Goal: Task Accomplishment & Management: Manage account settings

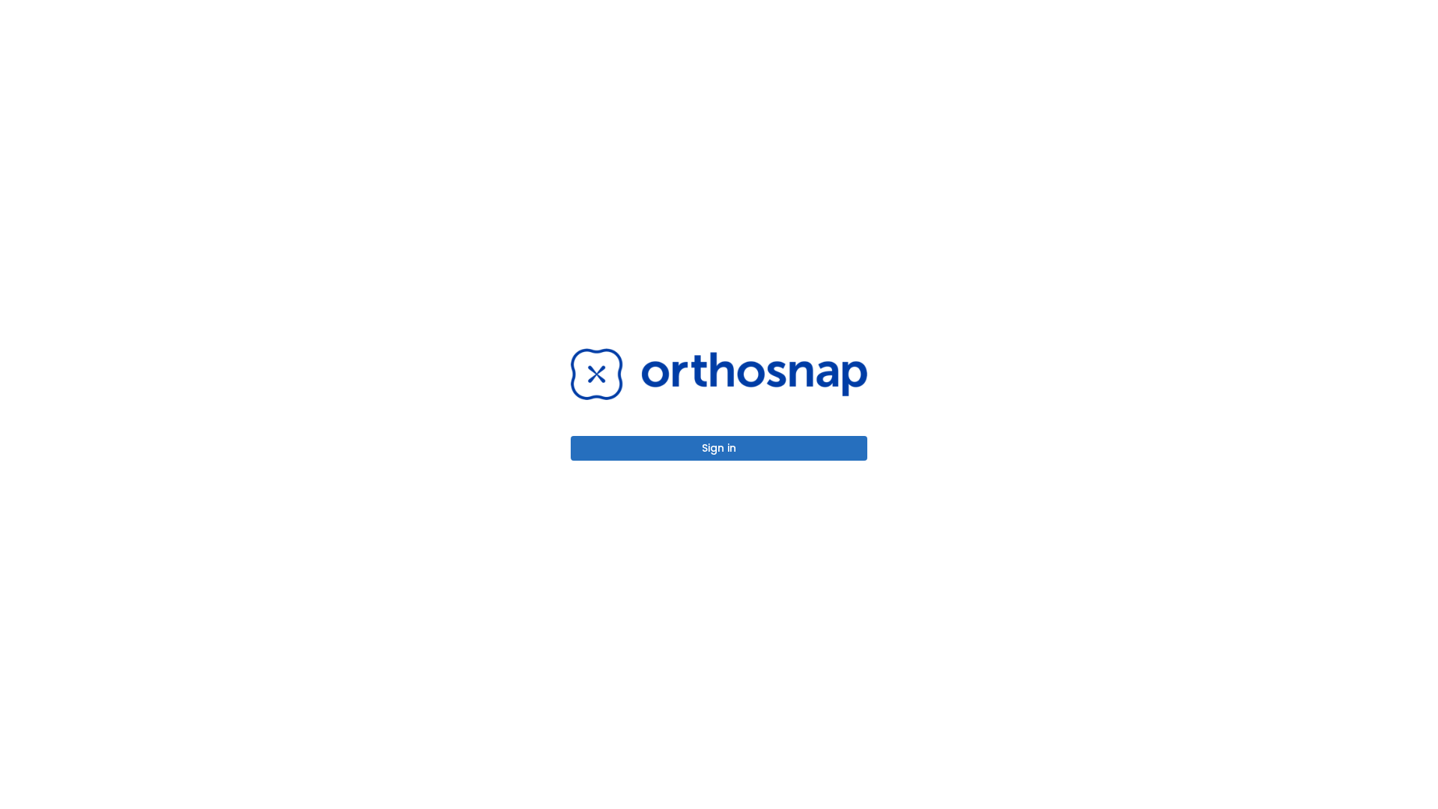
click at [719, 448] on button "Sign in" at bounding box center [719, 448] width 297 height 25
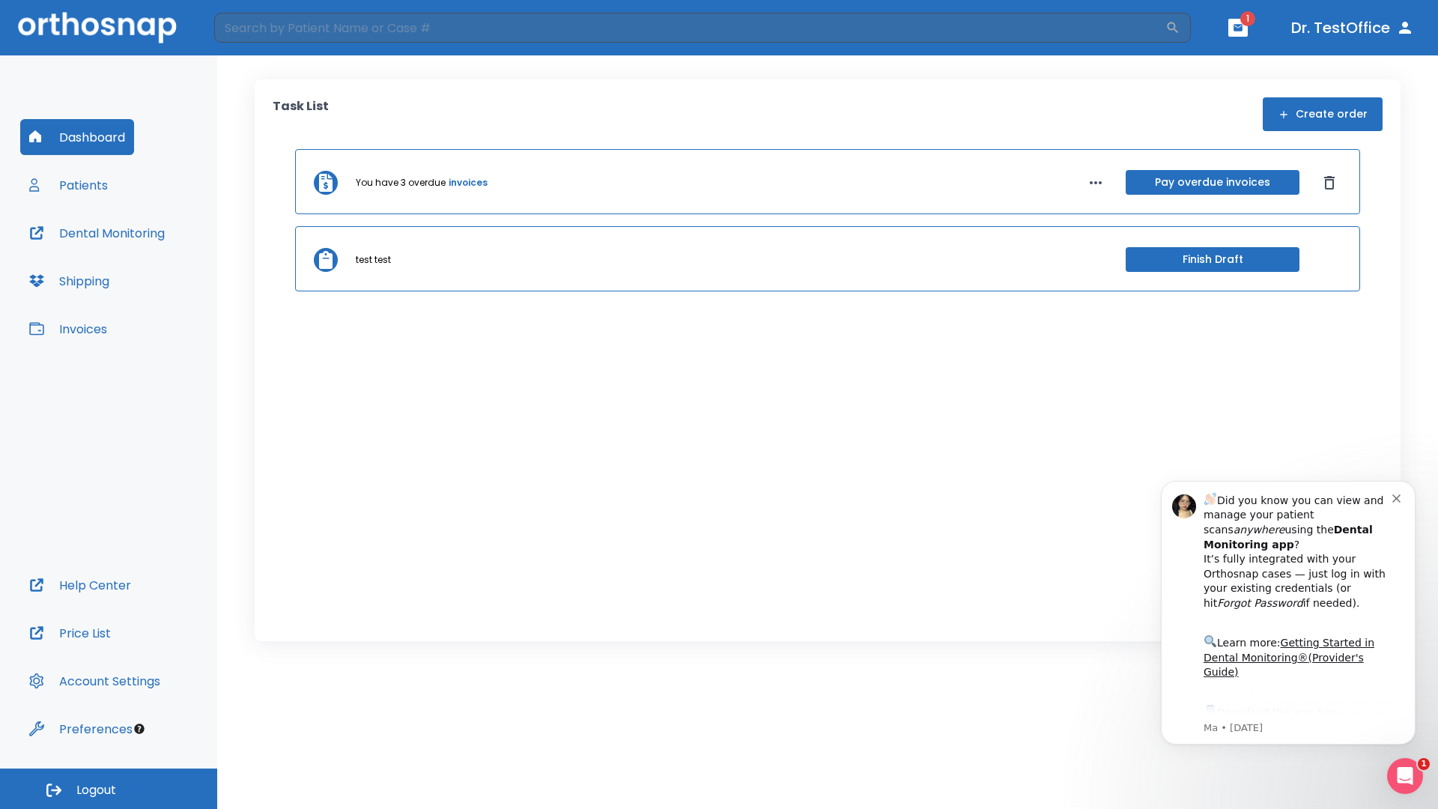
click at [109, 789] on span "Logout" at bounding box center [96, 790] width 40 height 16
